Goal: Task Accomplishment & Management: Use online tool/utility

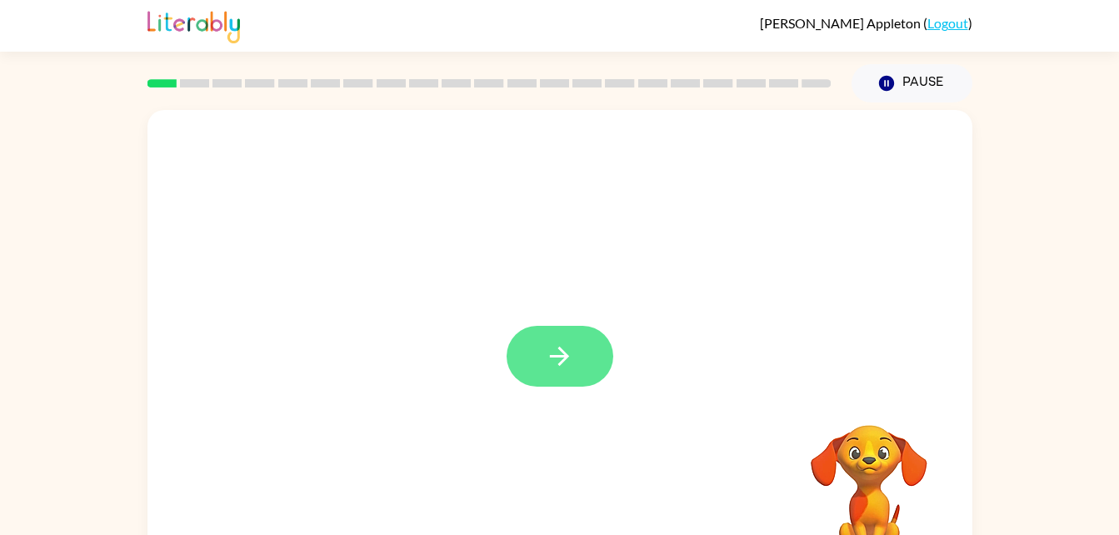
click at [575, 361] on button "button" at bounding box center [559, 356] width 107 height 61
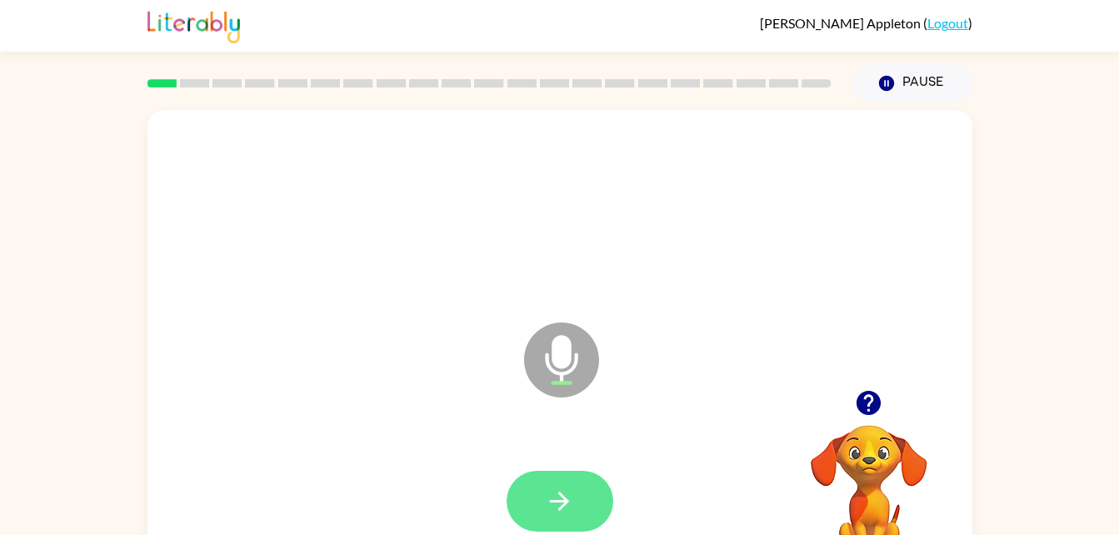
click at [586, 488] on button "button" at bounding box center [559, 501] width 107 height 61
click at [561, 486] on icon "button" at bounding box center [559, 500] width 29 height 29
click at [559, 498] on icon "button" at bounding box center [559, 500] width 29 height 29
click at [583, 510] on button "button" at bounding box center [559, 501] width 107 height 61
click at [592, 523] on button "button" at bounding box center [559, 501] width 107 height 61
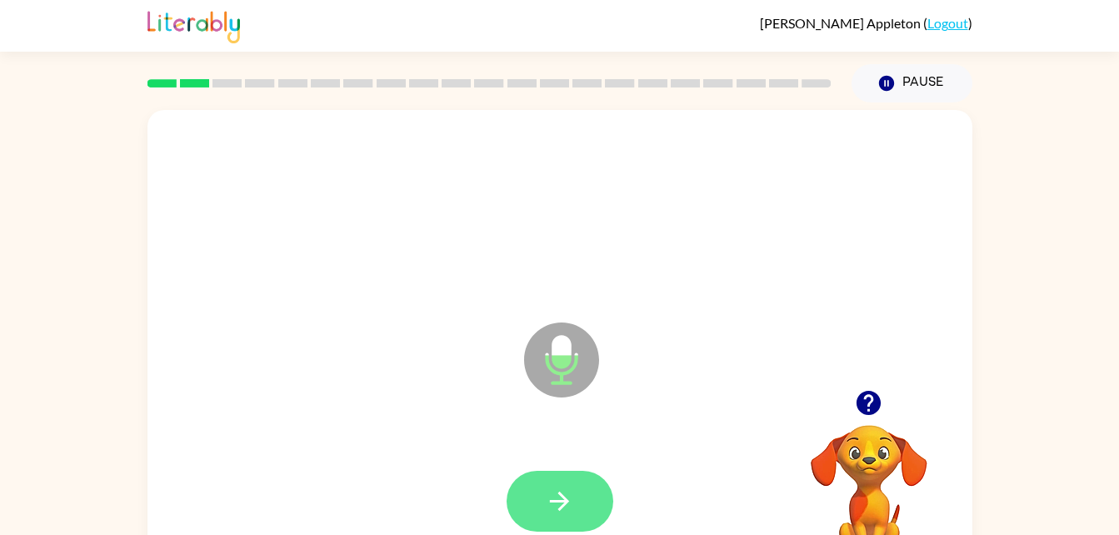
click at [582, 519] on button "button" at bounding box center [559, 501] width 107 height 61
click at [573, 529] on button "button" at bounding box center [559, 501] width 107 height 61
click at [563, 500] on icon "button" at bounding box center [559, 500] width 19 height 19
click at [551, 511] on icon "button" at bounding box center [559, 500] width 29 height 29
click at [564, 508] on icon "button" at bounding box center [559, 500] width 29 height 29
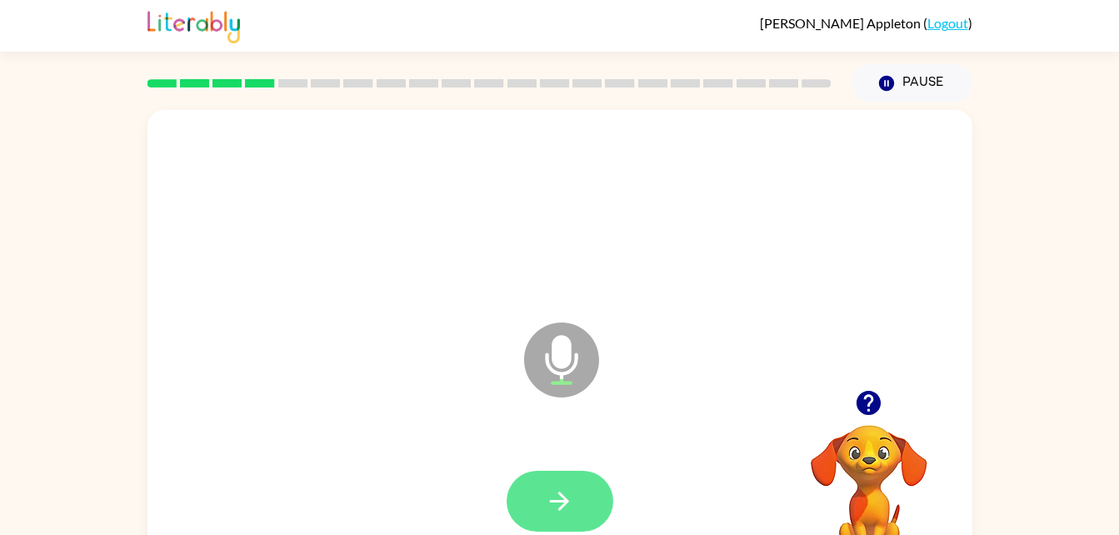
click at [577, 490] on button "button" at bounding box center [559, 501] width 107 height 61
click at [855, 407] on icon "button" at bounding box center [868, 402] width 29 height 29
click at [590, 506] on button "button" at bounding box center [559, 501] width 107 height 61
click at [566, 490] on icon "button" at bounding box center [559, 500] width 29 height 29
click at [581, 523] on button "button" at bounding box center [559, 501] width 107 height 61
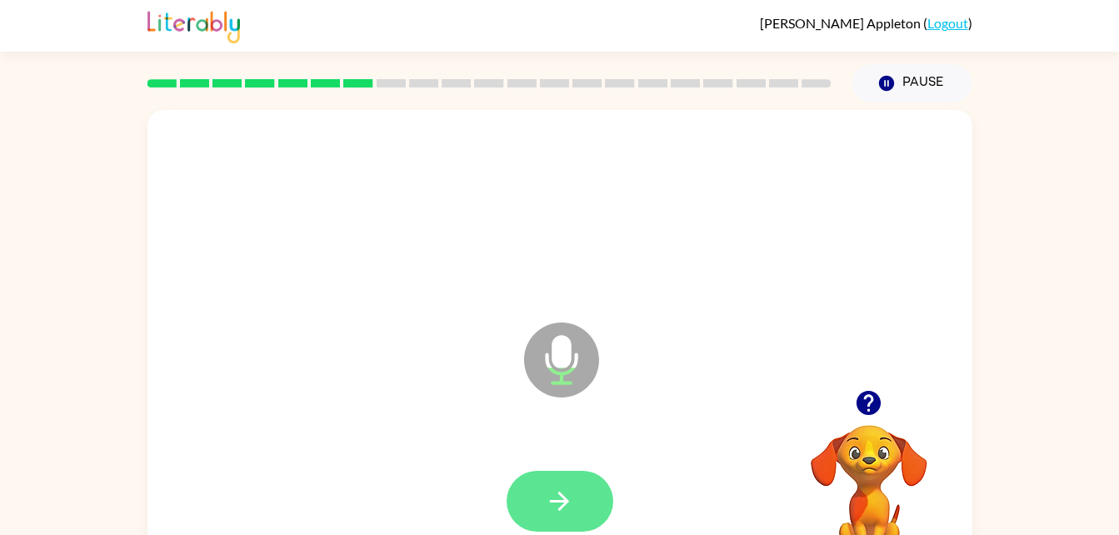
click at [578, 511] on button "button" at bounding box center [559, 501] width 107 height 61
click at [563, 486] on icon "button" at bounding box center [559, 500] width 29 height 29
click at [574, 497] on button "button" at bounding box center [559, 501] width 107 height 61
click at [574, 518] on button "button" at bounding box center [559, 501] width 107 height 61
click at [576, 488] on button "button" at bounding box center [559, 501] width 107 height 61
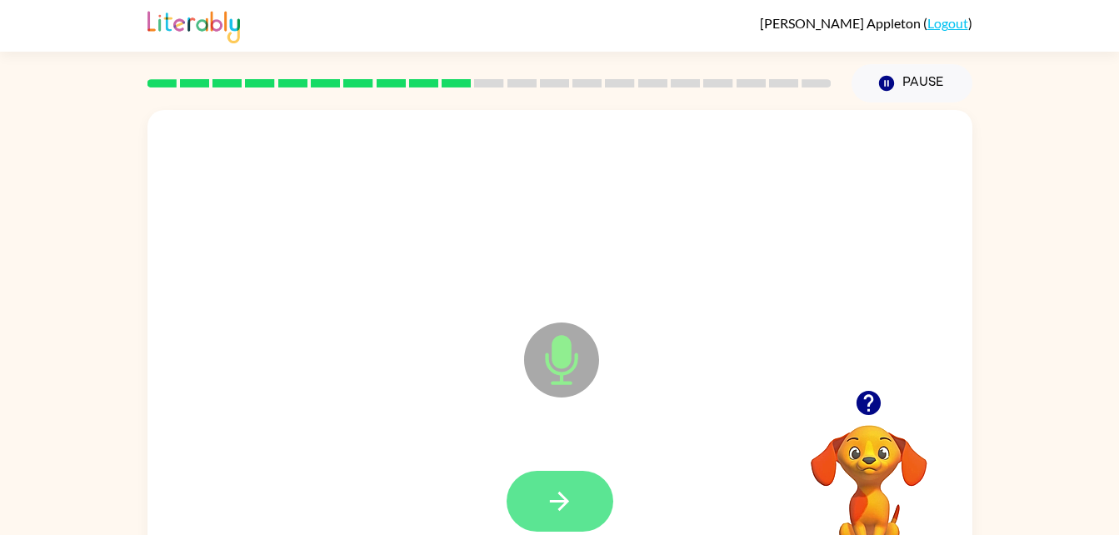
click at [588, 507] on button "button" at bounding box center [559, 501] width 107 height 61
click at [568, 509] on icon "button" at bounding box center [559, 500] width 29 height 29
click at [580, 491] on button "button" at bounding box center [559, 501] width 107 height 61
click at [561, 491] on icon "button" at bounding box center [559, 500] width 29 height 29
click at [545, 493] on icon "button" at bounding box center [559, 500] width 29 height 29
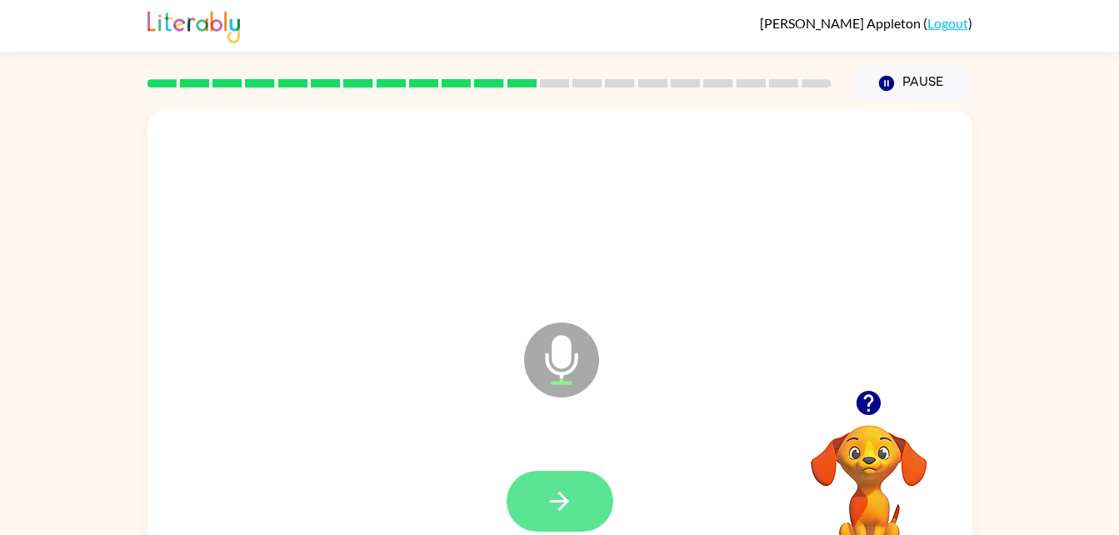
click at [583, 491] on button "button" at bounding box center [559, 501] width 107 height 61
click at [582, 511] on button "button" at bounding box center [559, 501] width 107 height 61
click at [566, 512] on icon "button" at bounding box center [559, 500] width 29 height 29
click at [556, 511] on icon "button" at bounding box center [559, 500] width 29 height 29
click at [581, 502] on button "button" at bounding box center [559, 501] width 107 height 61
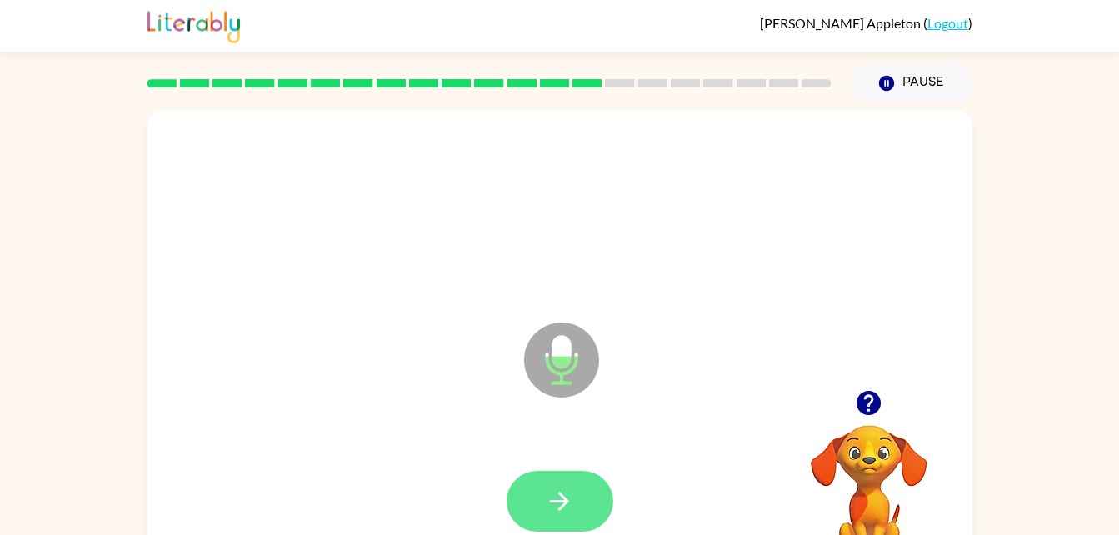
click at [590, 506] on button "button" at bounding box center [559, 501] width 107 height 61
click at [572, 516] on button "button" at bounding box center [559, 501] width 107 height 61
click at [577, 488] on button "button" at bounding box center [559, 501] width 107 height 61
click at [566, 526] on button "button" at bounding box center [559, 501] width 107 height 61
click at [579, 513] on button "button" at bounding box center [559, 501] width 107 height 61
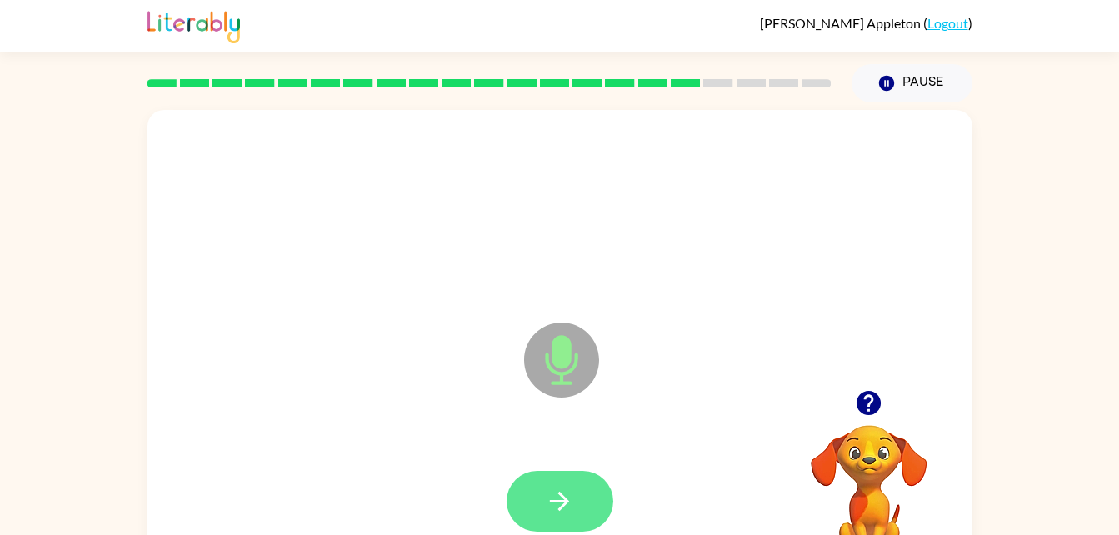
click at [570, 515] on icon "button" at bounding box center [559, 500] width 29 height 29
click at [550, 502] on icon "button" at bounding box center [559, 500] width 29 height 29
click at [577, 503] on button "button" at bounding box center [559, 501] width 107 height 61
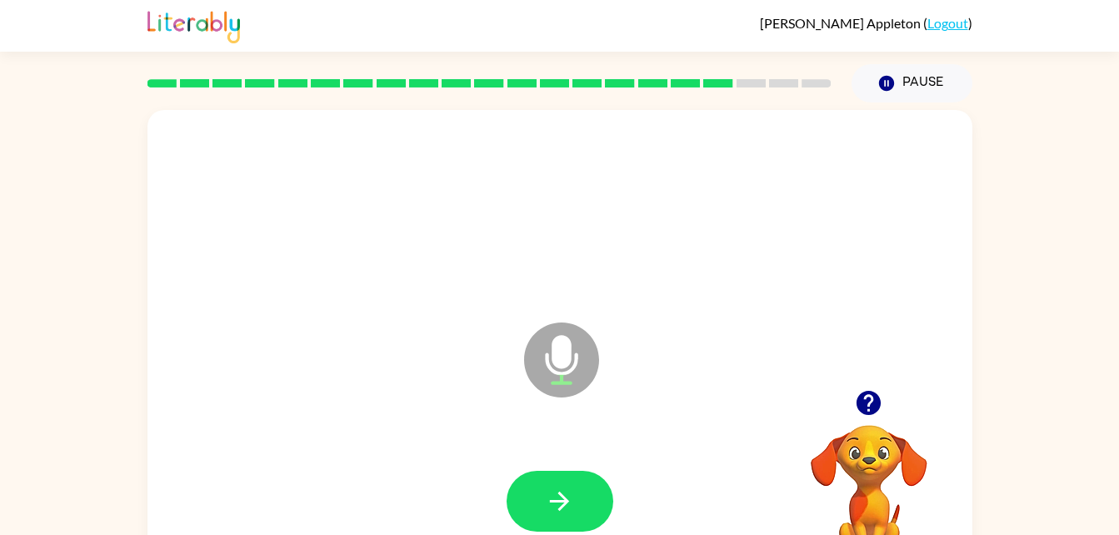
click at [855, 415] on icon "button" at bounding box center [868, 402] width 29 height 29
click at [597, 514] on button "button" at bounding box center [559, 501] width 107 height 61
click at [571, 494] on icon "button" at bounding box center [559, 500] width 29 height 29
click at [572, 495] on icon "button" at bounding box center [559, 500] width 29 height 29
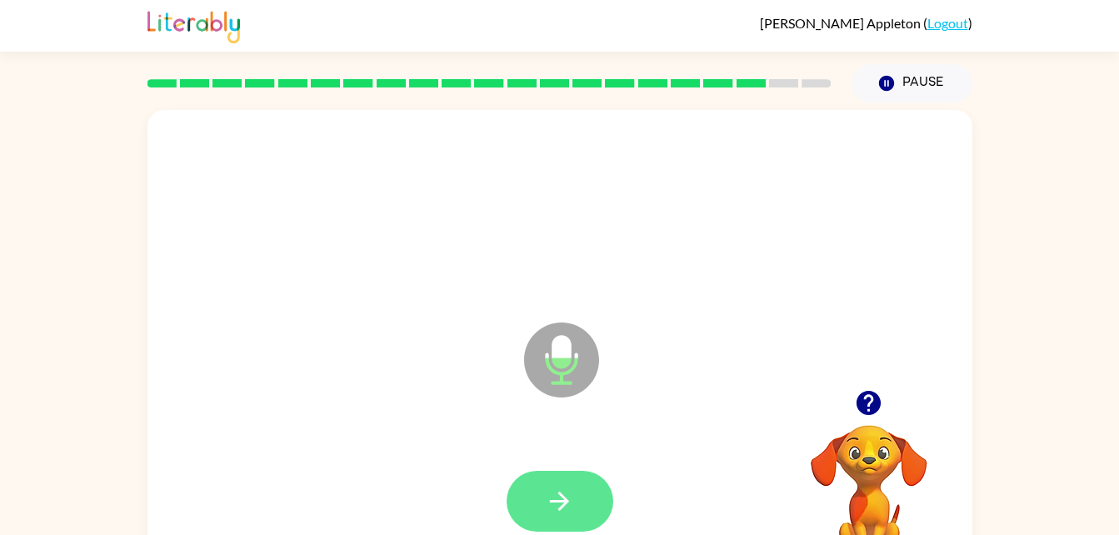
click at [553, 481] on button "button" at bounding box center [559, 501] width 107 height 61
click at [571, 498] on icon "button" at bounding box center [559, 500] width 29 height 29
click at [583, 496] on button "button" at bounding box center [559, 501] width 107 height 61
